Goal: Task Accomplishment & Management: Use online tool/utility

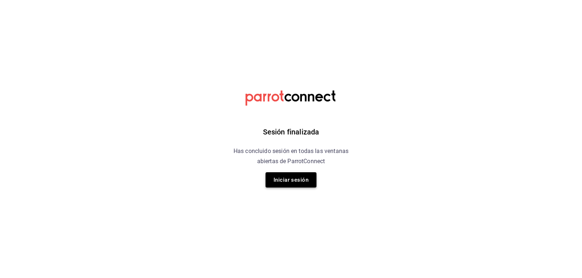
click at [278, 177] on button "Iniciar sesión" at bounding box center [290, 179] width 51 height 15
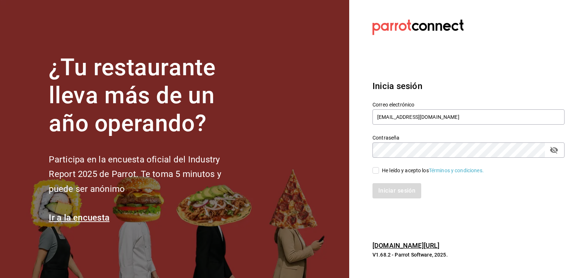
click at [377, 168] on input "He leído y acepto los Términos y condiciones." at bounding box center [375, 170] width 7 height 7
checkbox input "true"
click at [379, 188] on button "Iniciar sesión" at bounding box center [396, 190] width 49 height 15
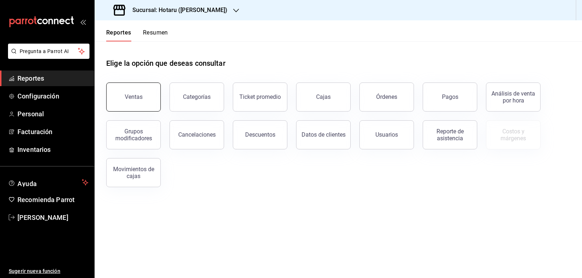
click at [143, 97] on button "Ventas" at bounding box center [133, 97] width 55 height 29
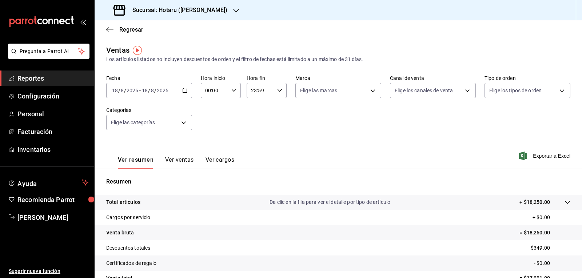
click at [227, 89] on div "00:00 Hora inicio" at bounding box center [221, 90] width 40 height 15
click at [212, 126] on span "05" at bounding box center [209, 124] width 8 height 6
type input "05:00"
click at [271, 121] on div at bounding box center [291, 139] width 582 height 278
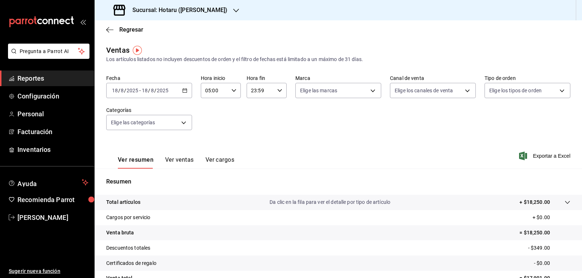
click at [233, 9] on icon "button" at bounding box center [236, 11] width 6 height 6
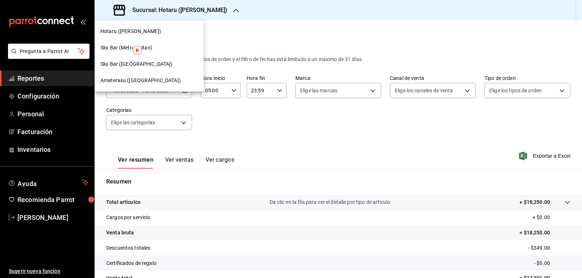
click at [156, 83] on span "Amaterasu (Metropolitan)" at bounding box center [140, 81] width 80 height 8
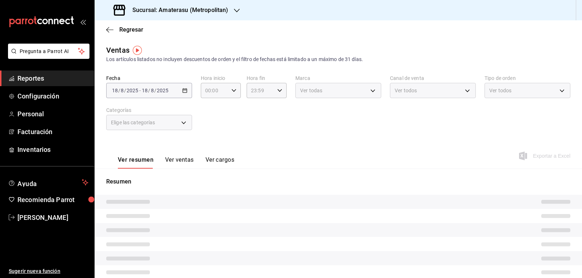
type input "05:00"
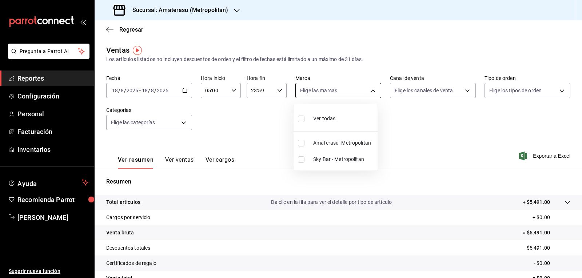
click at [351, 93] on body "Pregunta a Parrot AI Reportes Configuración Personal Facturación Inventarios Ay…" at bounding box center [291, 139] width 582 height 278
click at [300, 142] on input "checkbox" at bounding box center [301, 143] width 7 height 7
checkbox input "true"
type input "e4cd7fcb-d45b-43ae-a99f-ad4ccfcd9032"
click at [414, 161] on div at bounding box center [291, 139] width 582 height 278
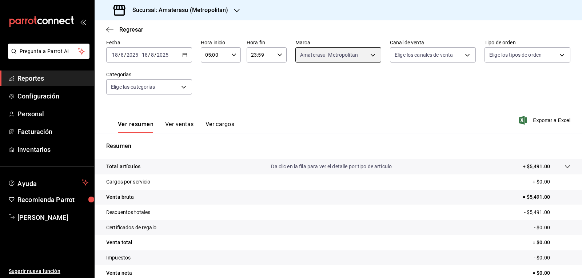
scroll to position [70, 0]
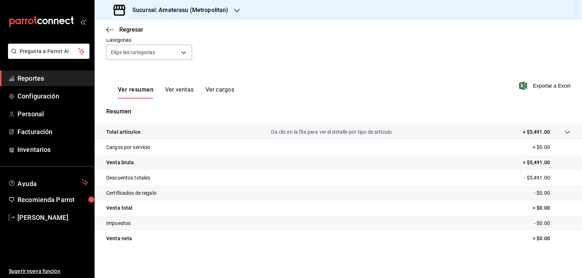
click at [228, 208] on tr "Venta total = $0.00" at bounding box center [338, 208] width 487 height 15
